Goal: Information Seeking & Learning: Learn about a topic

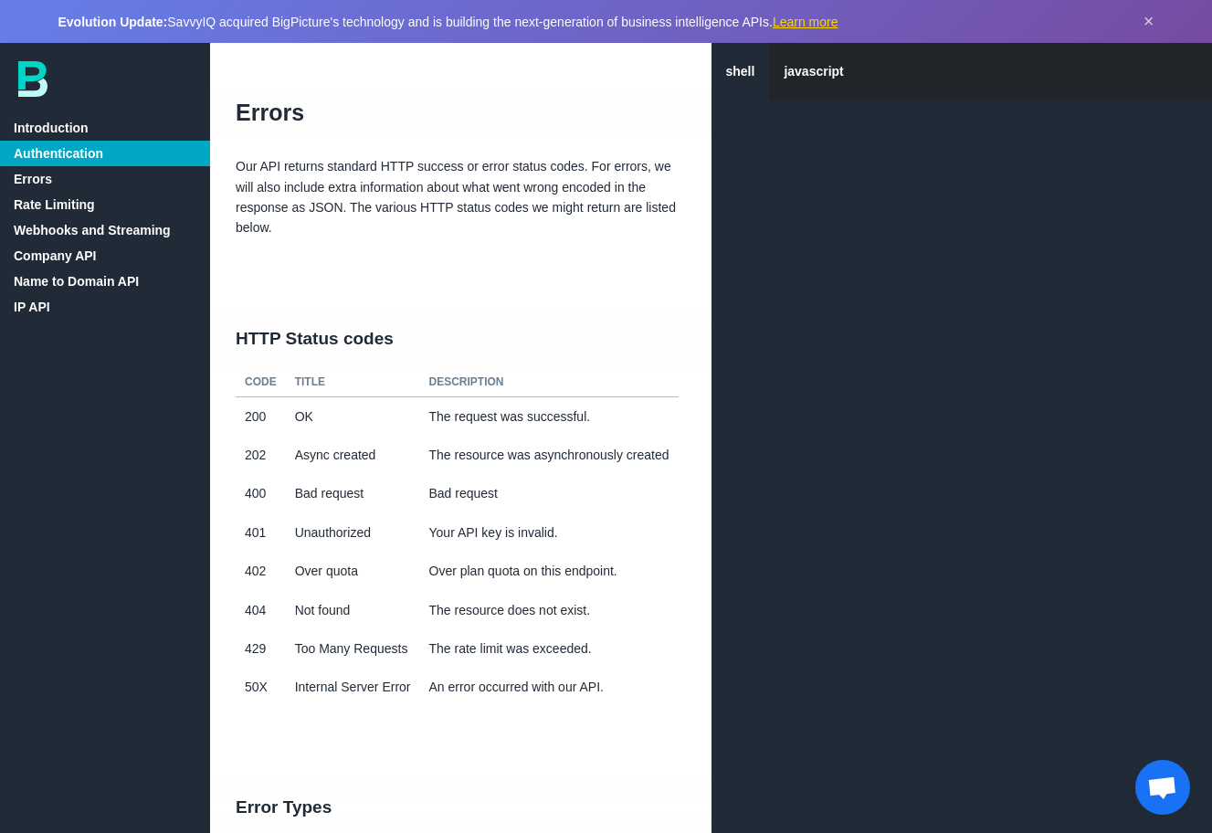
scroll to position [639, 0]
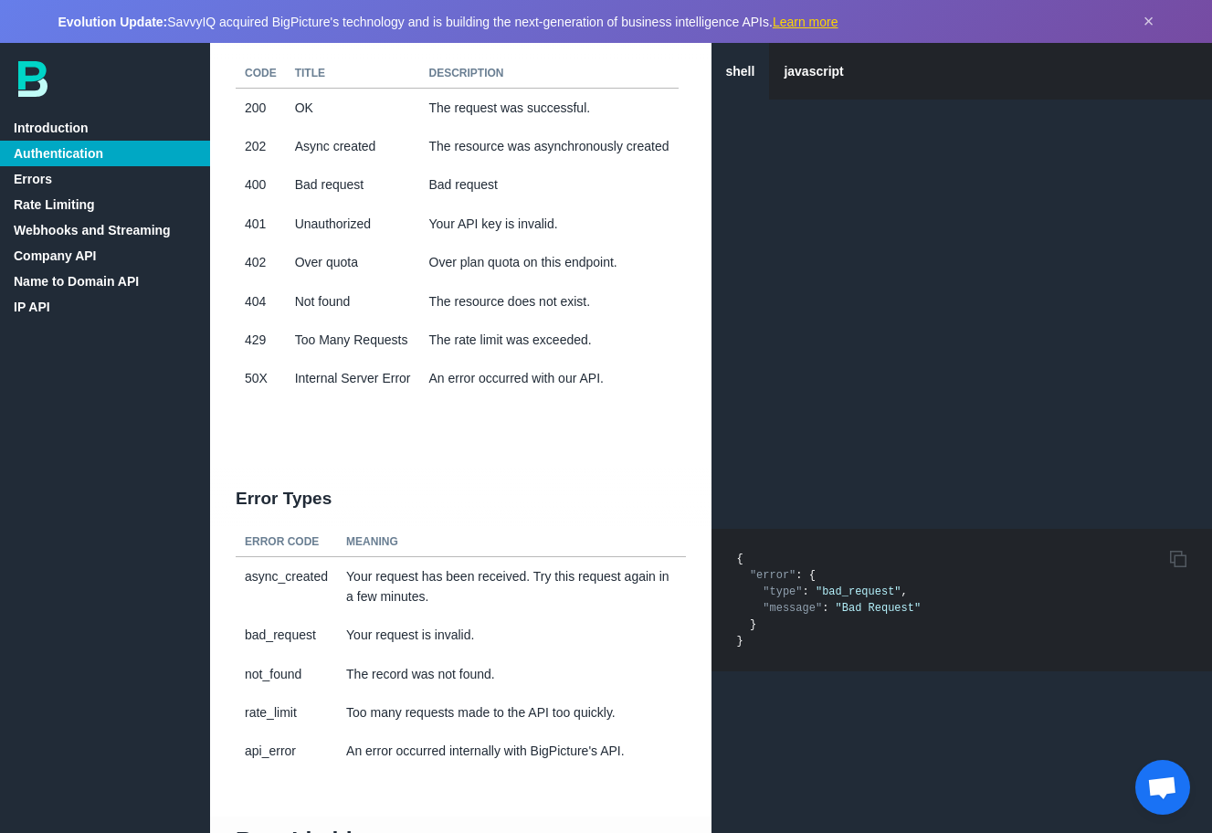
scroll to position [1075, 0]
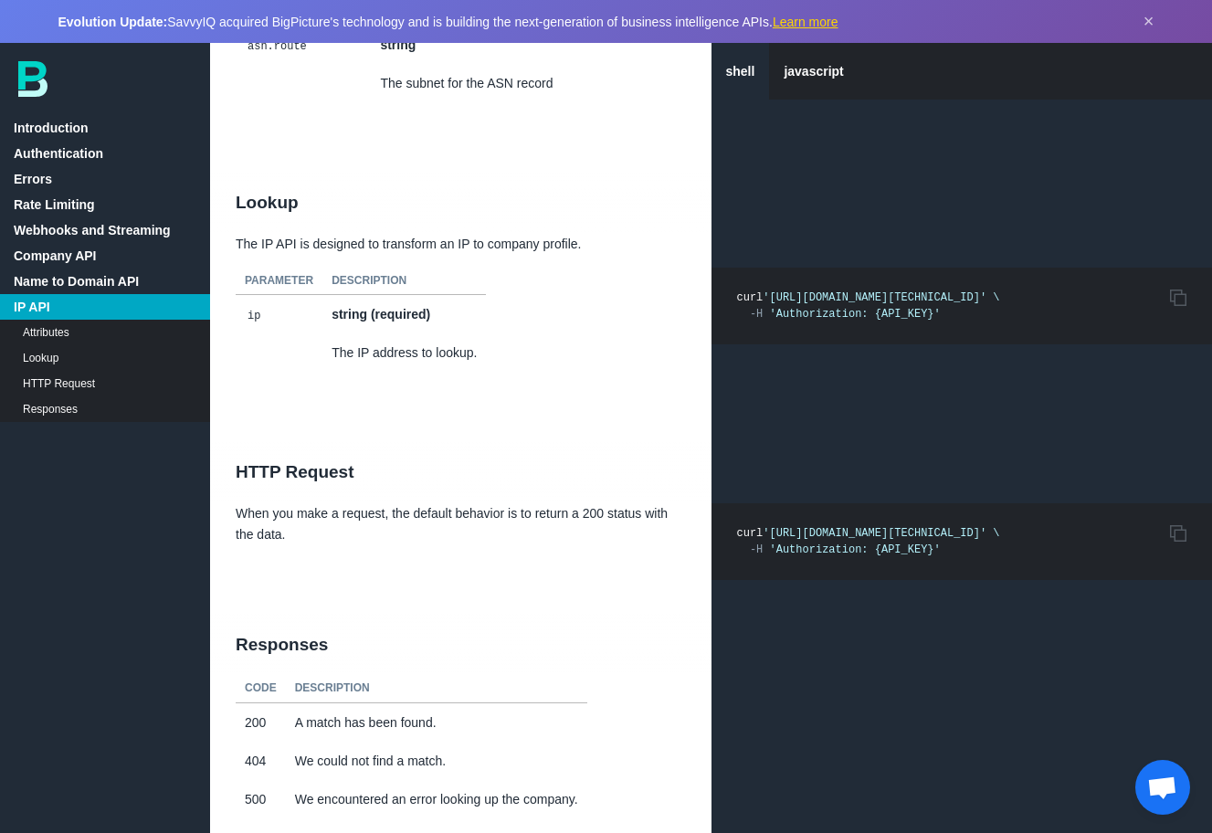
scroll to position [14268, 0]
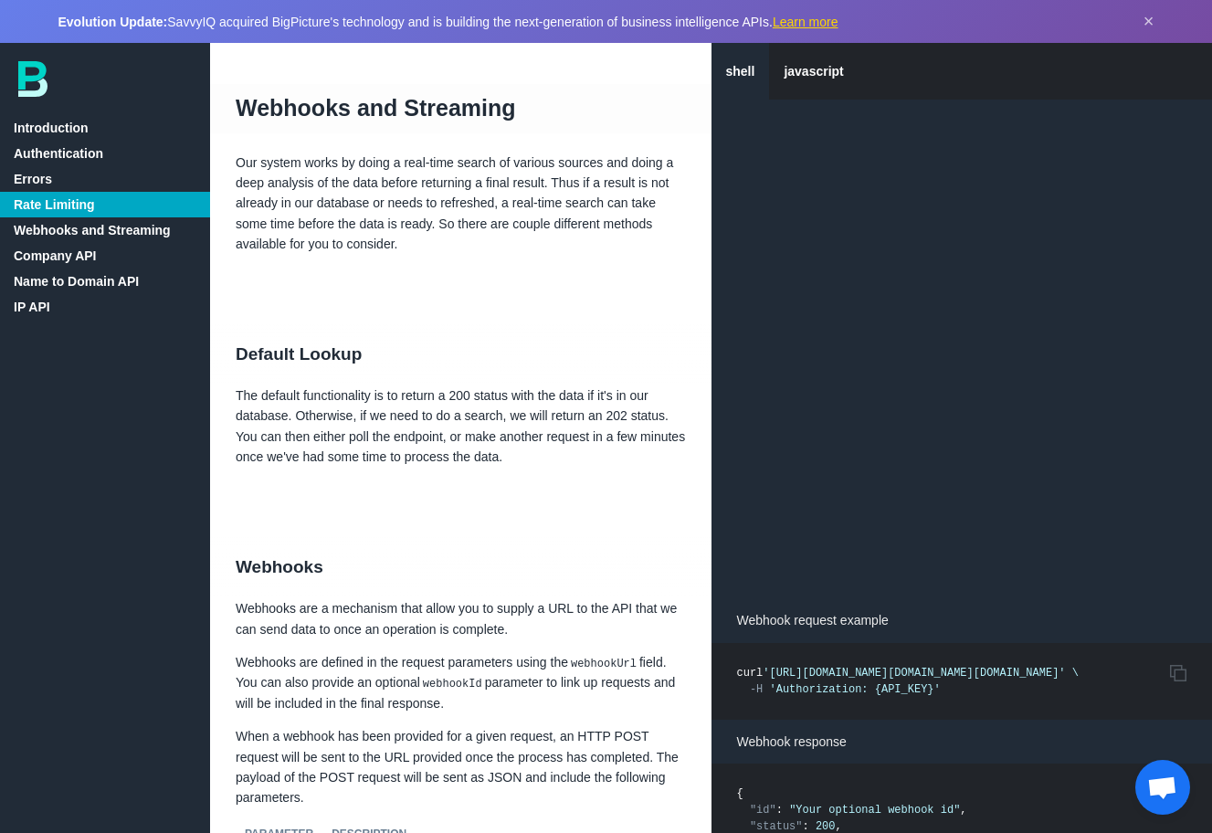
scroll to position [377, 0]
